Goal: Find contact information: Find contact information

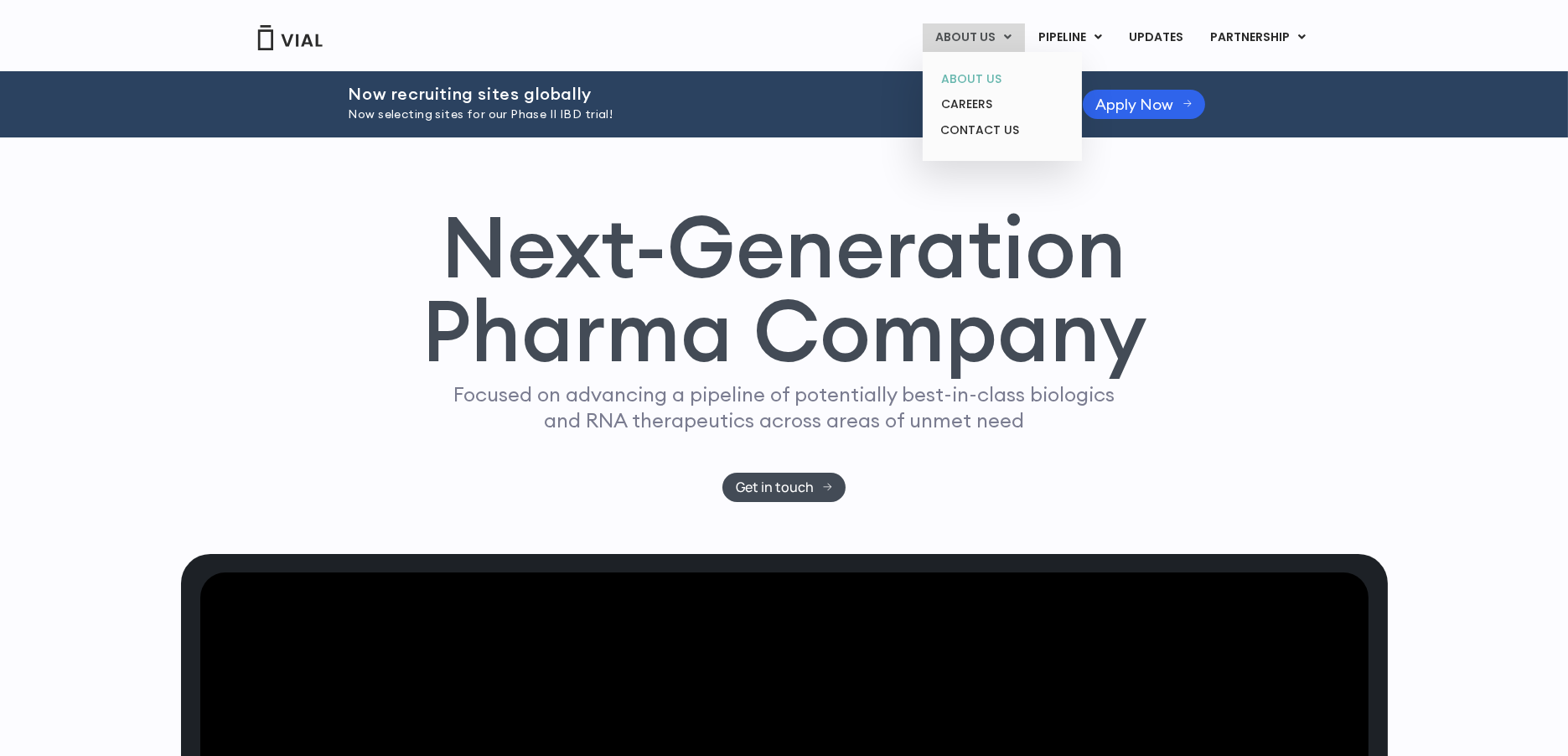
click at [987, 76] on link "ABOUT US" at bounding box center [1002, 78] width 147 height 26
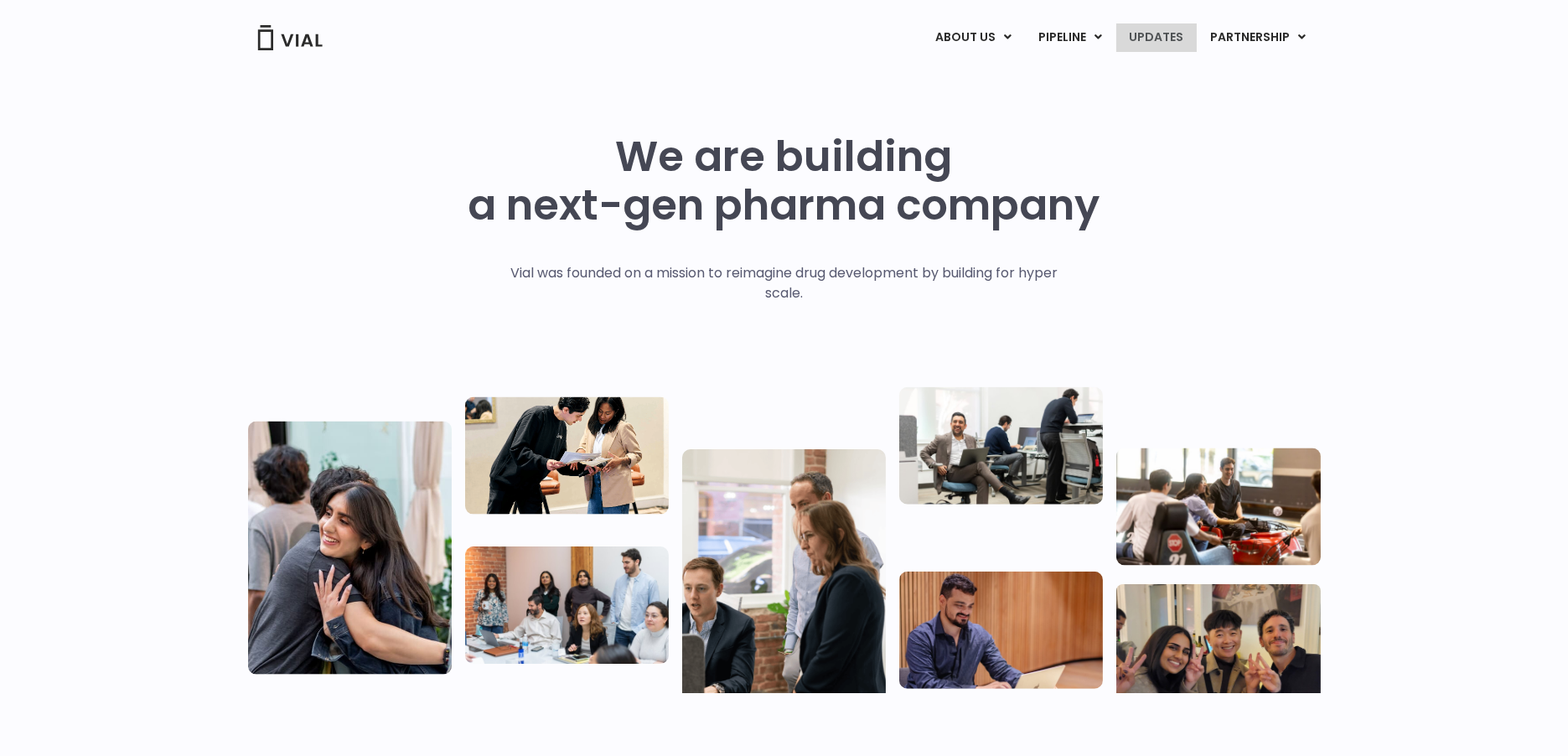
click at [1165, 32] on link "UPDATES" at bounding box center [1156, 38] width 80 height 29
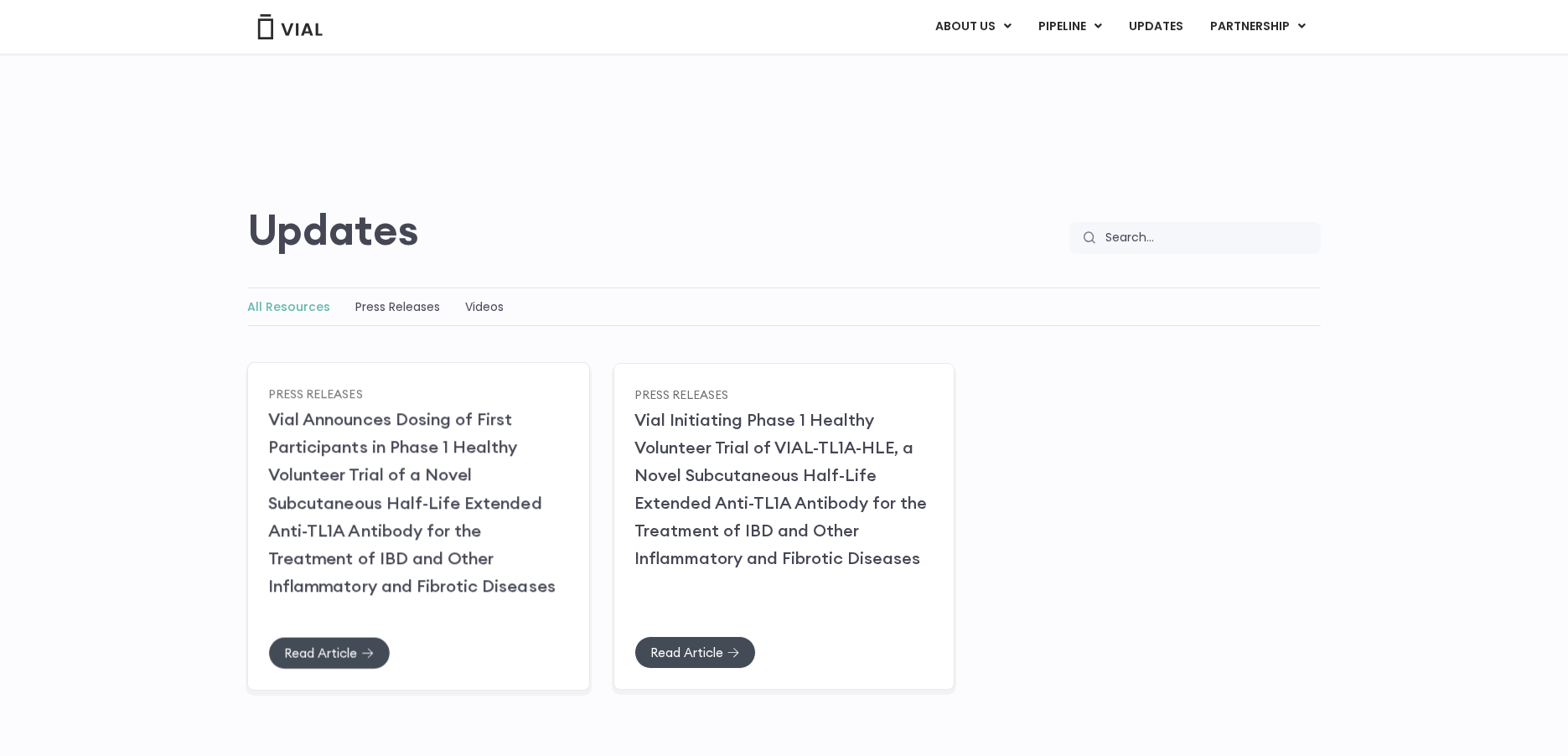
scroll to position [93, 0]
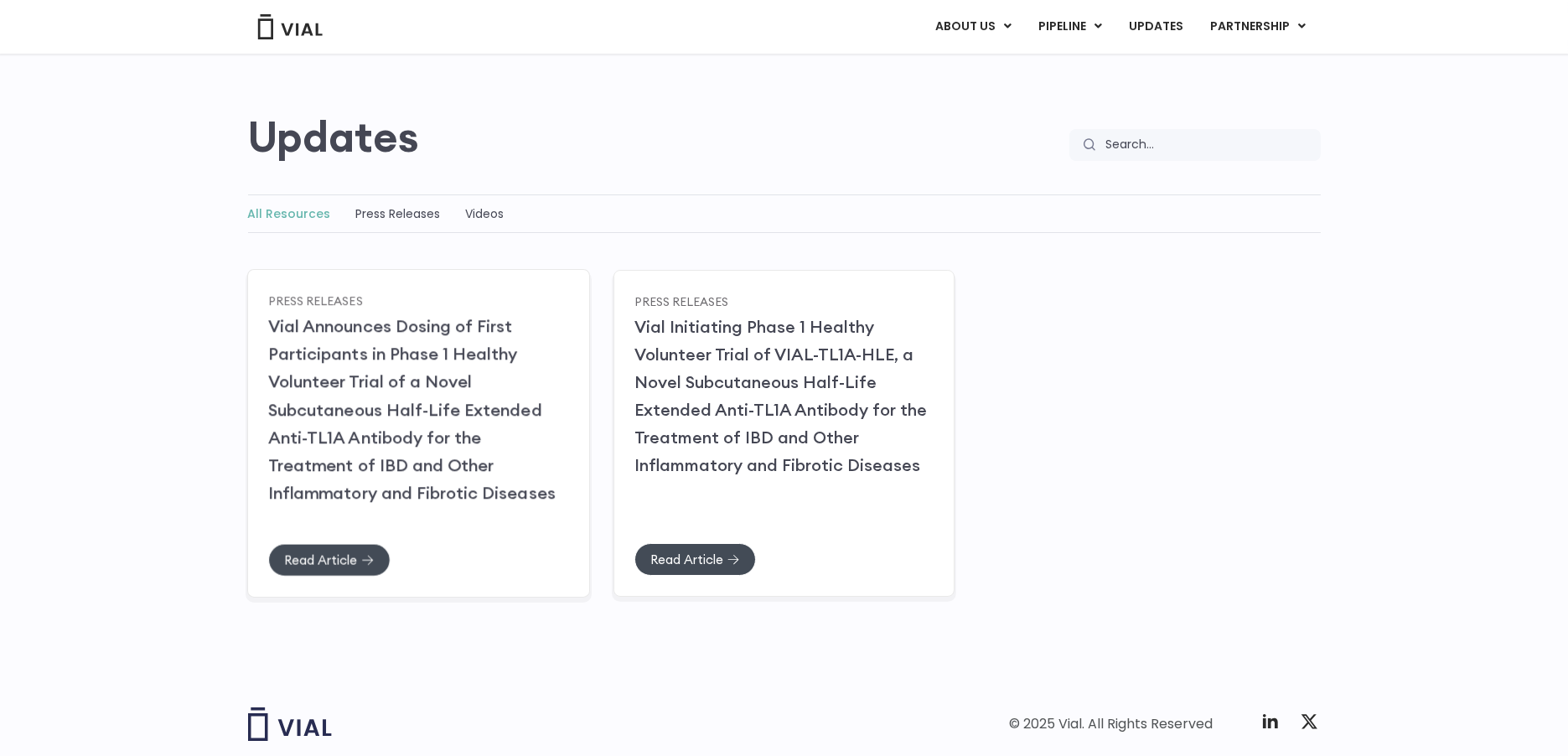
click at [393, 371] on link "Vial Announces Dosing of First Participants in Phase 1 Healthy Volunteer Trial …" at bounding box center [412, 409] width 288 height 188
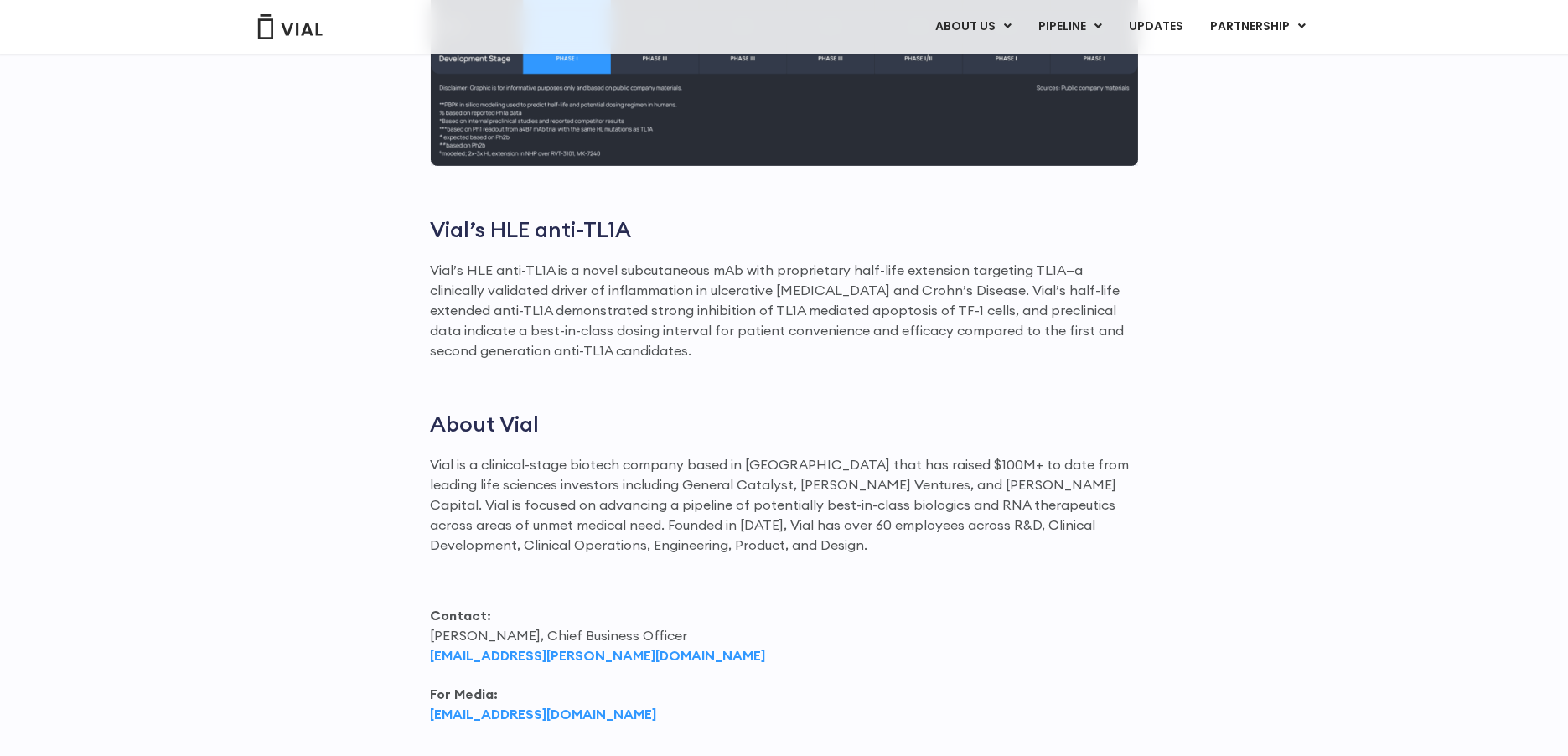
scroll to position [1956, 0]
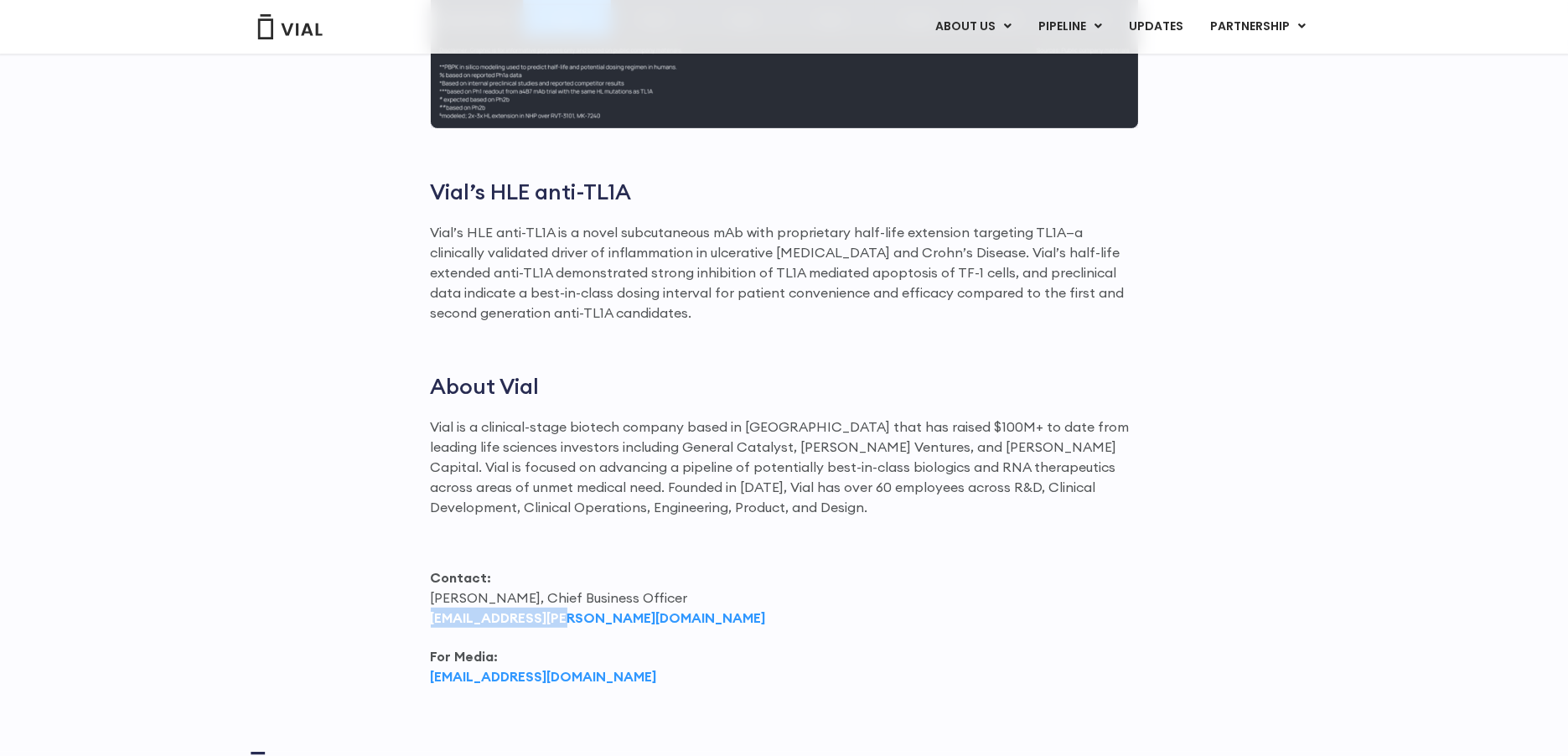
drag, startPoint x: 580, startPoint y: 602, endPoint x: 433, endPoint y: 605, distance: 147.0
click at [433, 605] on p "Contact: Max James, Chief Business Officer max.james@vial.com" at bounding box center [784, 597] width 707 height 60
drag, startPoint x: 433, startPoint y: 605, endPoint x: 453, endPoint y: 601, distance: 20.4
copy strong "max.james@vial.com"
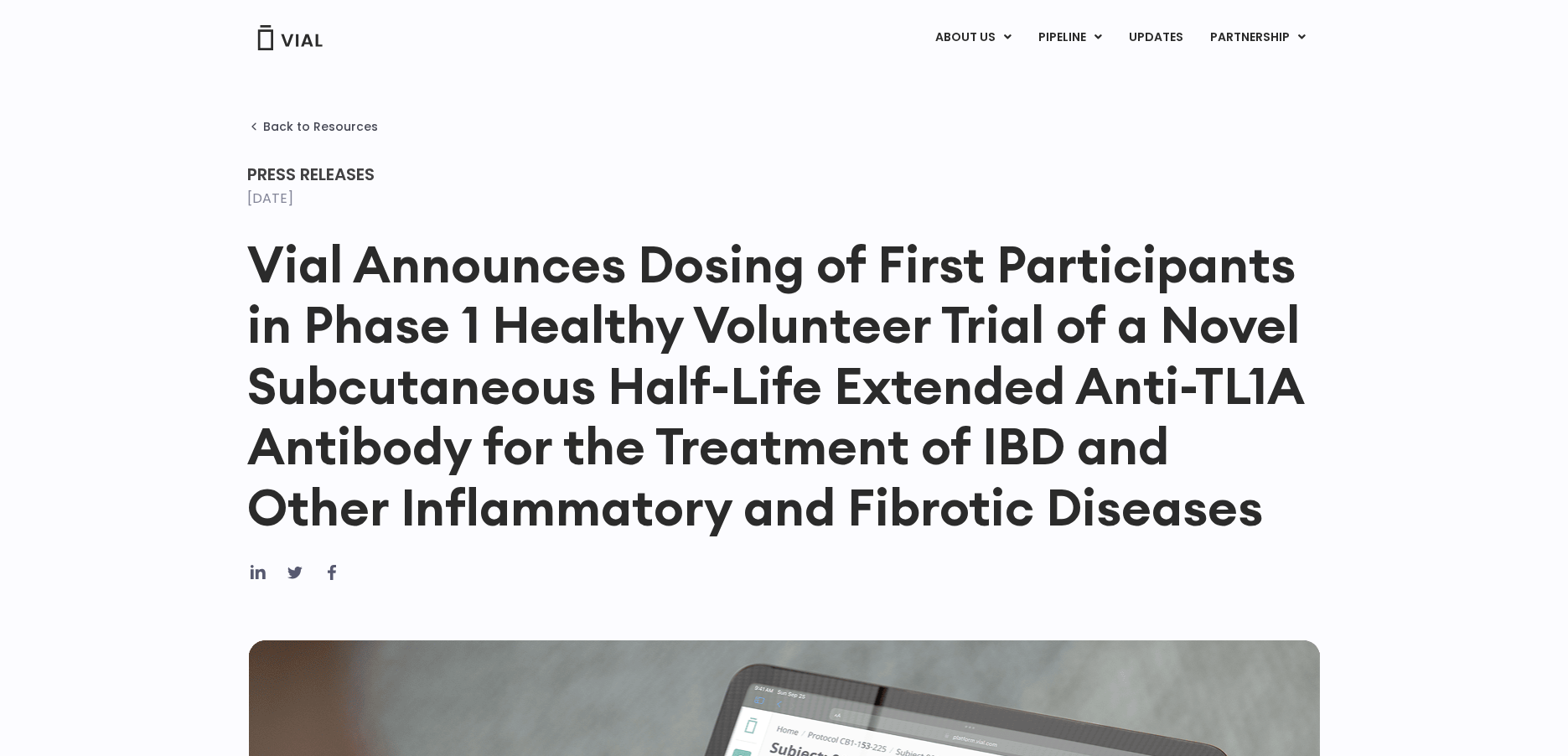
scroll to position [0, 0]
